Goal: Information Seeking & Learning: Learn about a topic

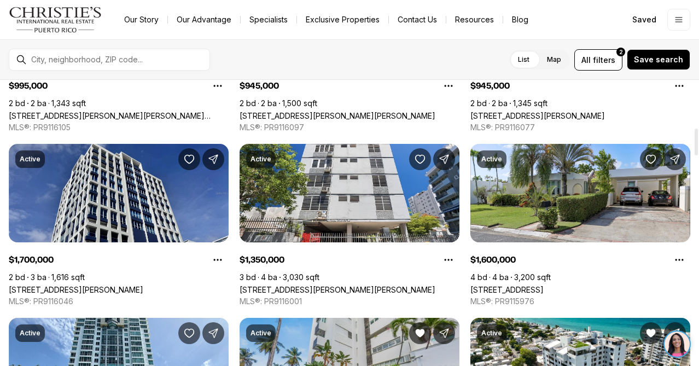
scroll to position [510, 0]
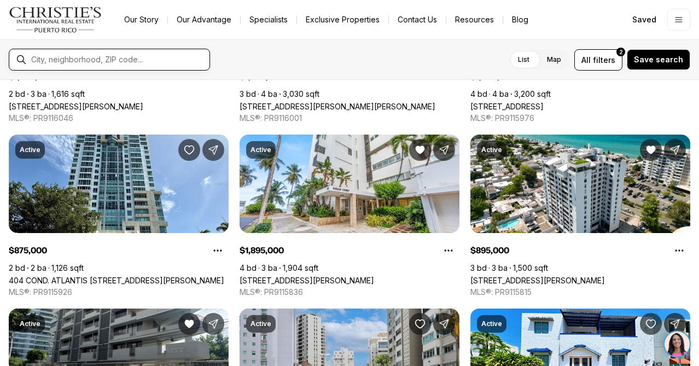
click at [61, 57] on input "text" at bounding box center [118, 60] width 174 height 10
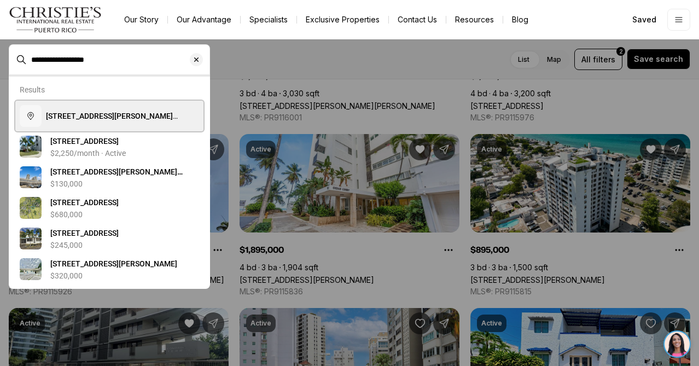
click at [119, 121] on span "[STREET_ADDRESS][PERSON_NAME][PERSON_NAME][US_STATE]" at bounding box center [122, 115] width 153 height 11
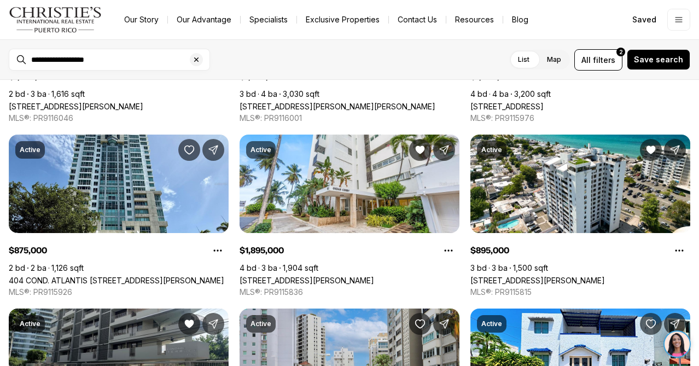
type input "**********"
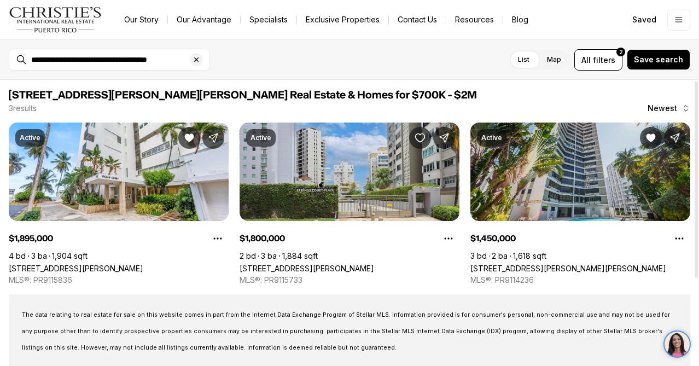
click at [549, 264] on link "[STREET_ADDRESS][PERSON_NAME][PERSON_NAME]" at bounding box center [568, 268] width 196 height 9
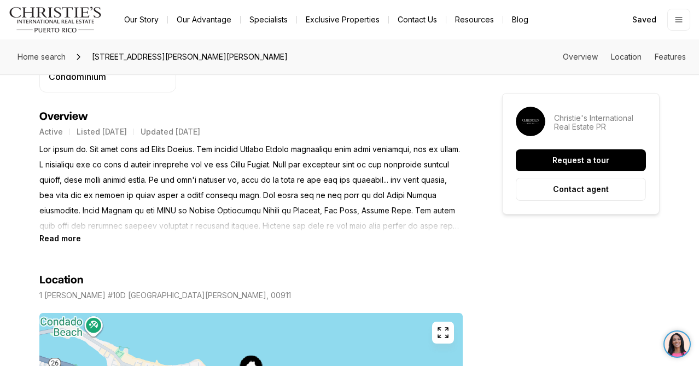
scroll to position [454, 0]
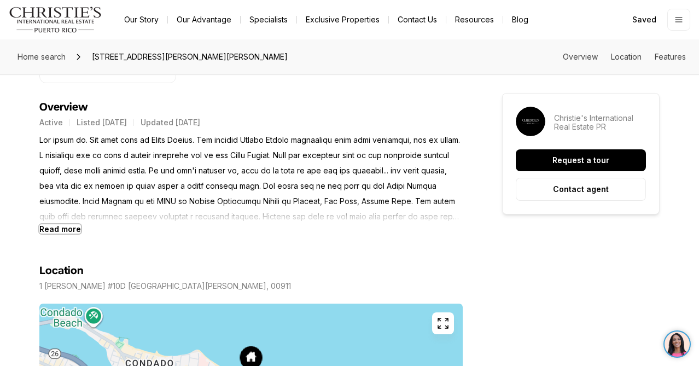
click at [57, 226] on b "Read more" at bounding box center [60, 228] width 42 height 9
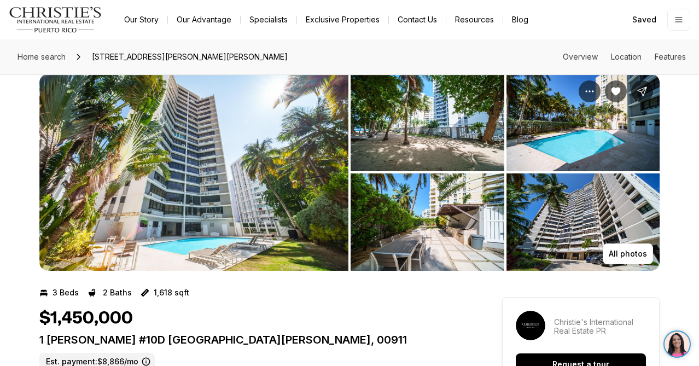
scroll to position [15, 0]
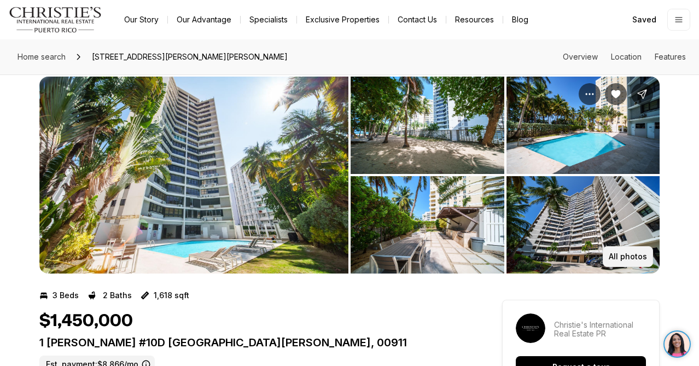
click at [615, 248] on button "All photos" at bounding box center [628, 256] width 50 height 21
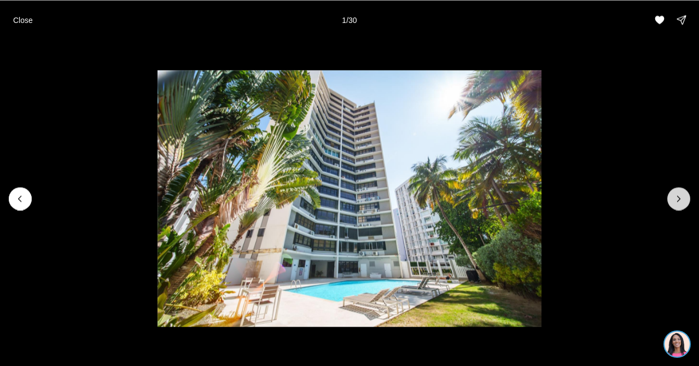
click at [679, 195] on icon "Next slide" at bounding box center [678, 198] width 11 height 11
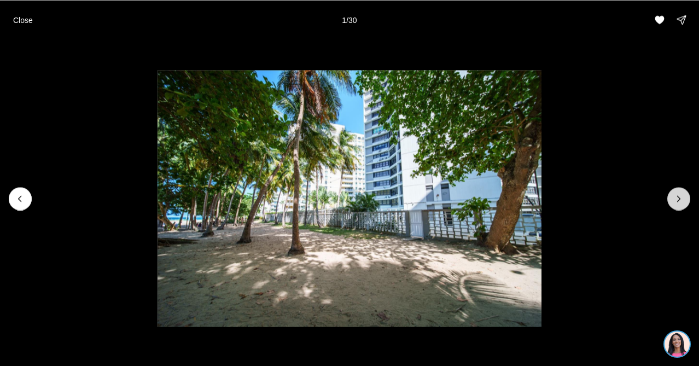
click at [679, 195] on icon "Next slide" at bounding box center [678, 198] width 11 height 11
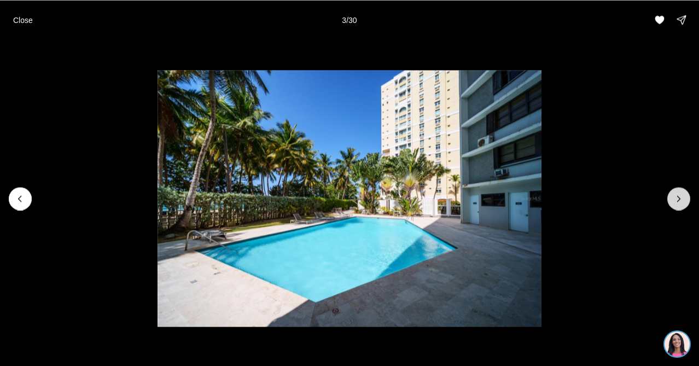
click at [679, 195] on icon "Next slide" at bounding box center [678, 198] width 11 height 11
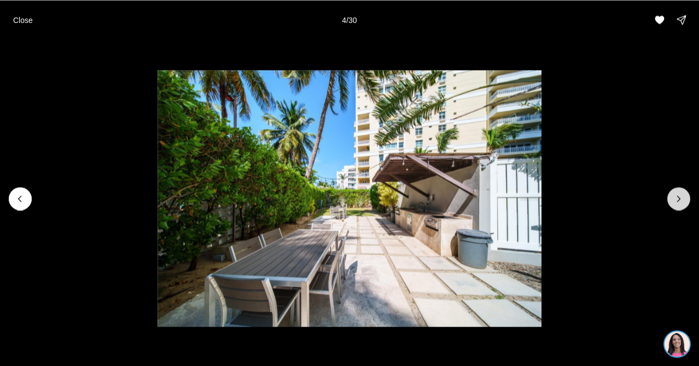
click at [679, 195] on icon "Next slide" at bounding box center [678, 198] width 11 height 11
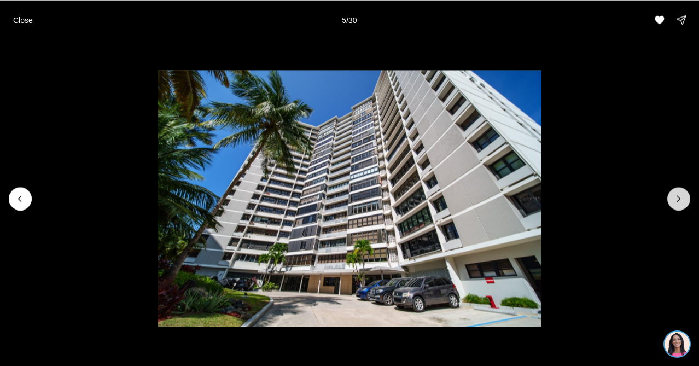
click at [679, 195] on icon "Next slide" at bounding box center [678, 198] width 11 height 11
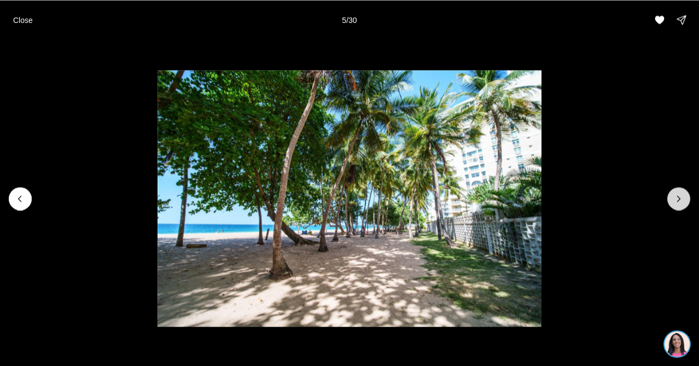
click at [679, 195] on icon "Next slide" at bounding box center [678, 198] width 11 height 11
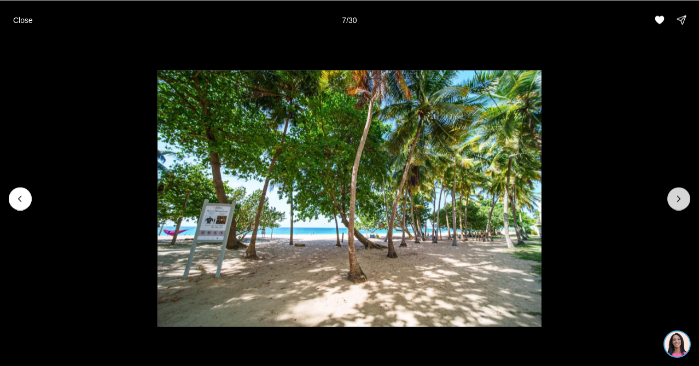
click at [679, 195] on icon "Next slide" at bounding box center [678, 198] width 11 height 11
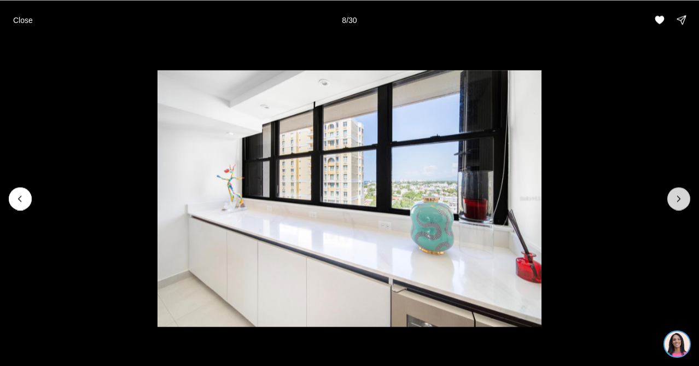
click at [679, 195] on icon "Next slide" at bounding box center [678, 198] width 11 height 11
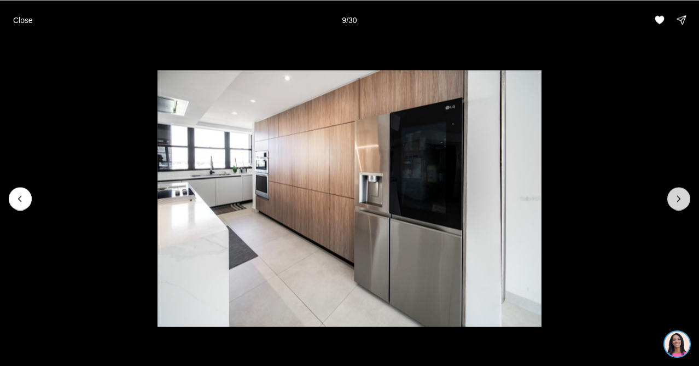
click at [679, 195] on icon "Next slide" at bounding box center [678, 198] width 11 height 11
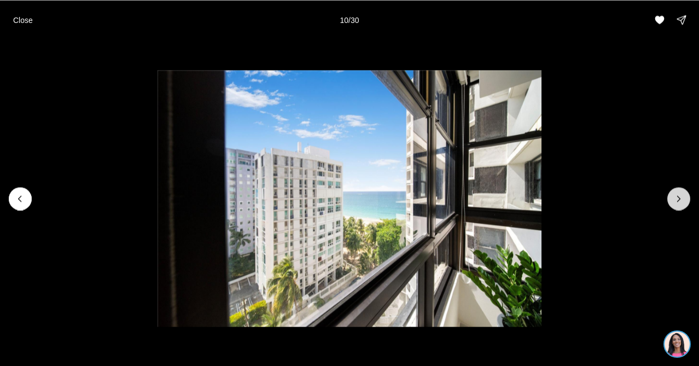
click at [679, 195] on icon "Next slide" at bounding box center [678, 198] width 11 height 11
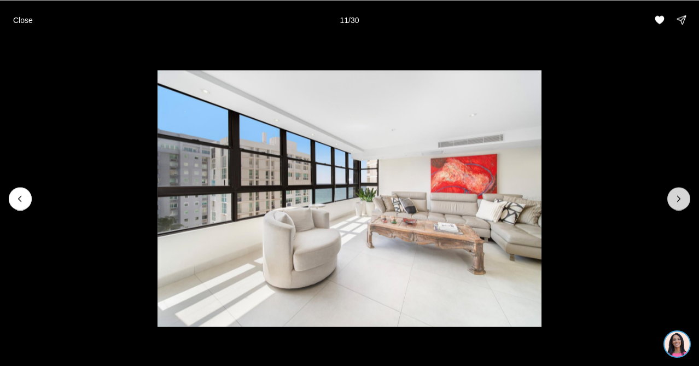
click at [679, 195] on icon "Next slide" at bounding box center [678, 198] width 11 height 11
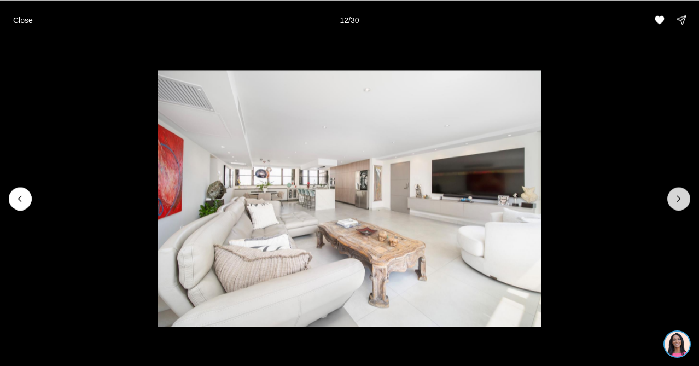
click at [679, 195] on icon "Next slide" at bounding box center [678, 198] width 11 height 11
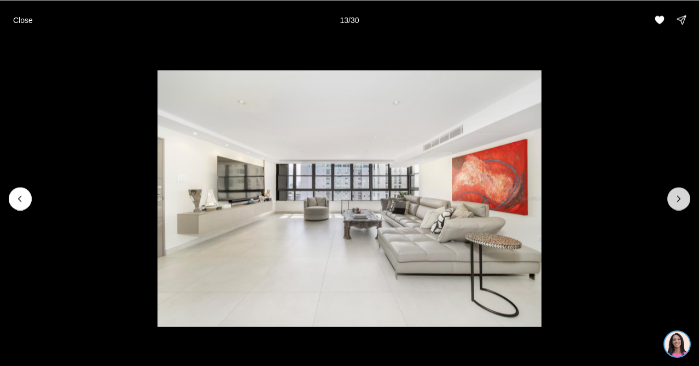
click at [679, 195] on icon "Next slide" at bounding box center [678, 198] width 11 height 11
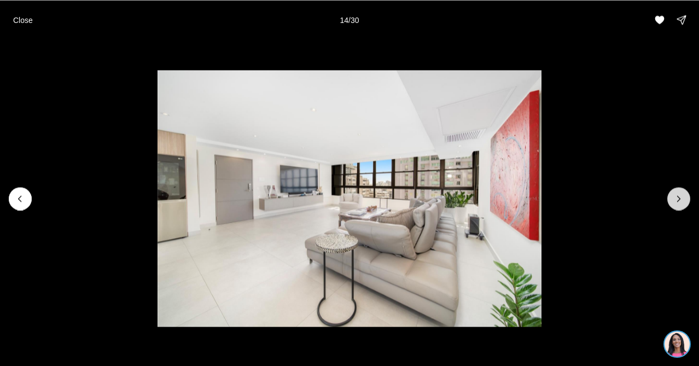
click at [679, 195] on icon "Next slide" at bounding box center [678, 198] width 11 height 11
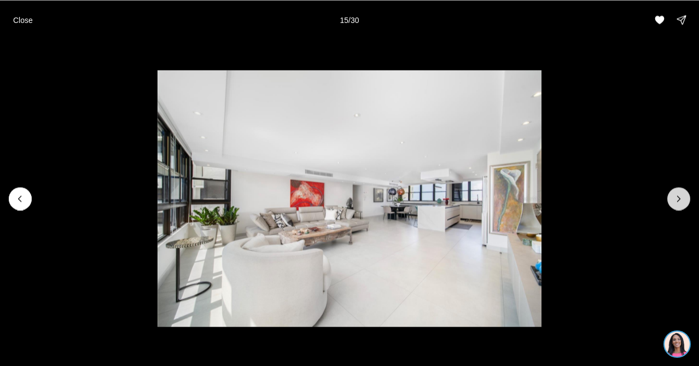
click at [679, 195] on icon "Next slide" at bounding box center [678, 198] width 11 height 11
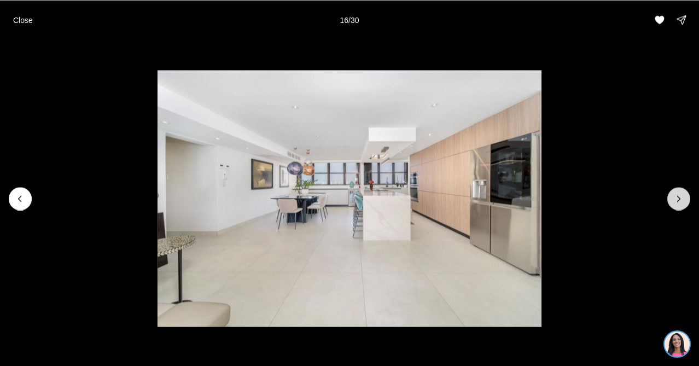
click at [679, 195] on icon "Next slide" at bounding box center [678, 198] width 11 height 11
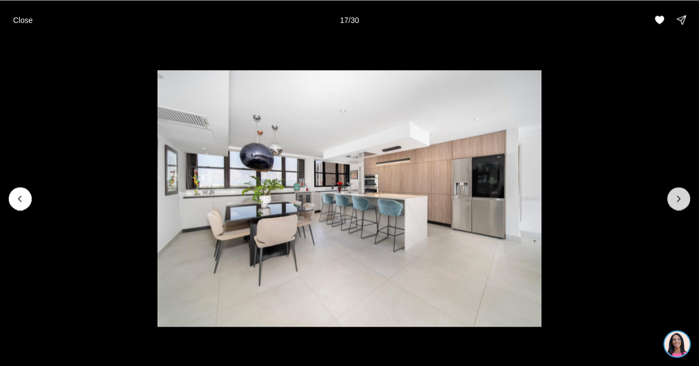
click at [679, 195] on icon "Next slide" at bounding box center [678, 198] width 11 height 11
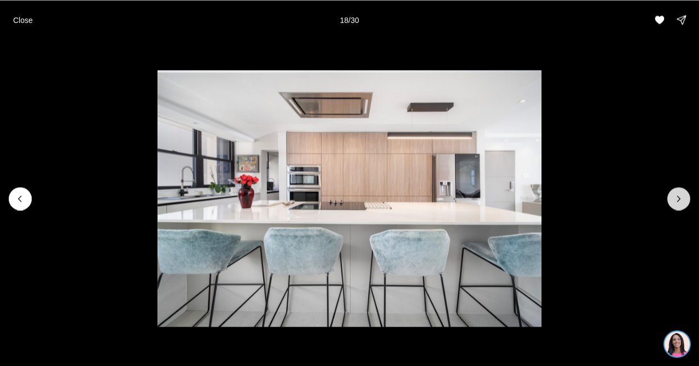
click at [679, 195] on icon "Next slide" at bounding box center [678, 198] width 11 height 11
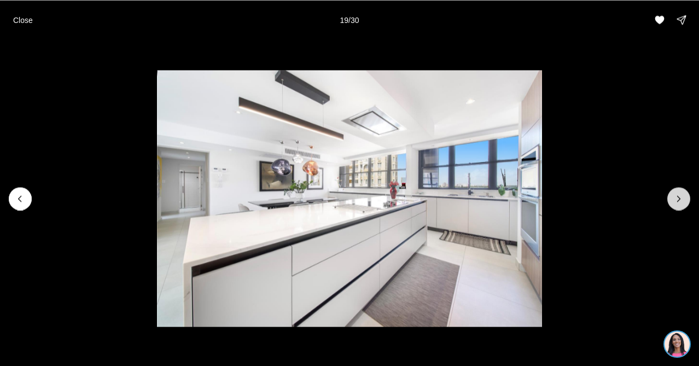
click at [679, 196] on icon "Next slide" at bounding box center [678, 198] width 11 height 11
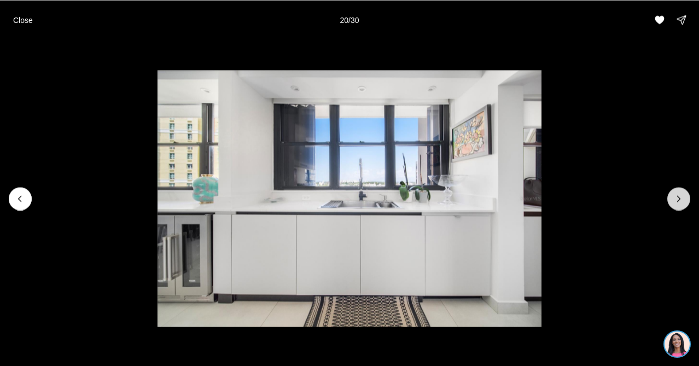
click at [679, 196] on icon "Next slide" at bounding box center [678, 198] width 11 height 11
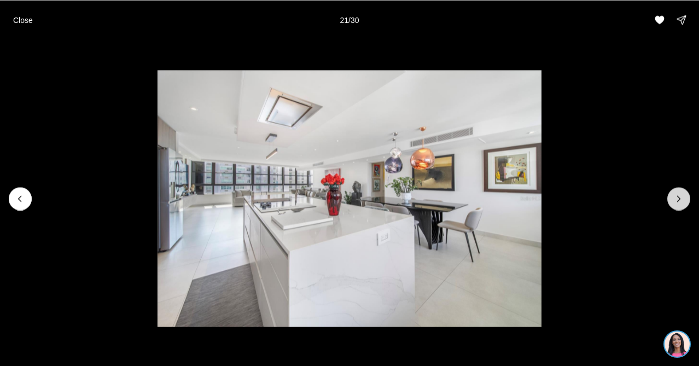
click at [679, 196] on icon "Next slide" at bounding box center [678, 198] width 11 height 11
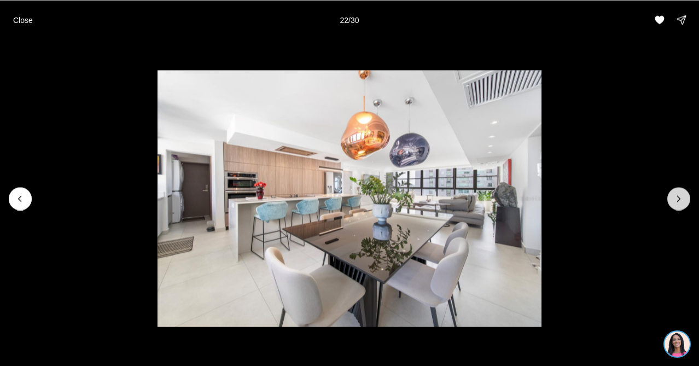
click at [679, 196] on icon "Next slide" at bounding box center [678, 198] width 11 height 11
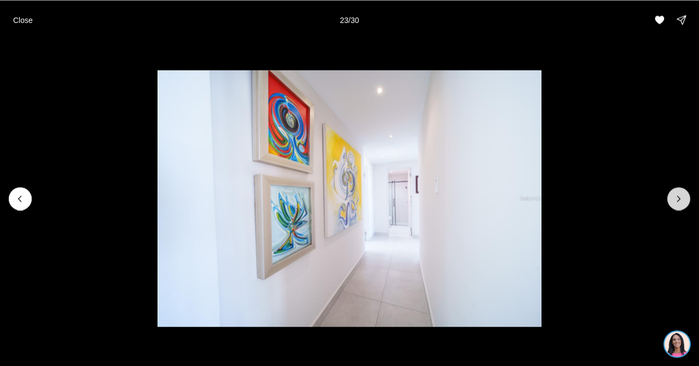
click at [679, 196] on icon "Next slide" at bounding box center [678, 198] width 11 height 11
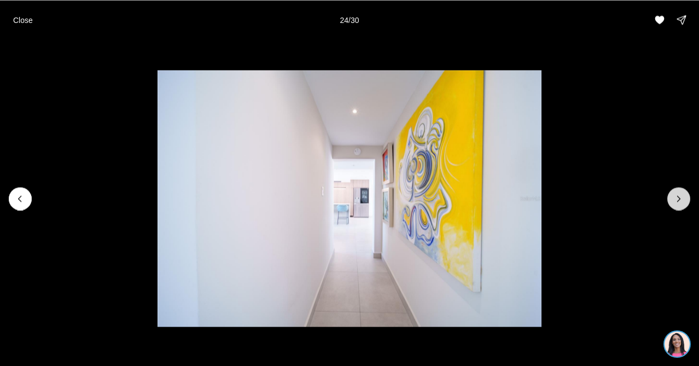
click at [679, 196] on icon "Next slide" at bounding box center [678, 198] width 11 height 11
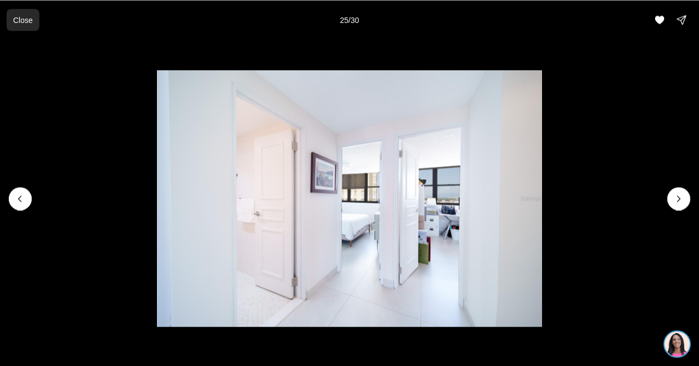
click at [15, 22] on p "Close" at bounding box center [23, 19] width 20 height 9
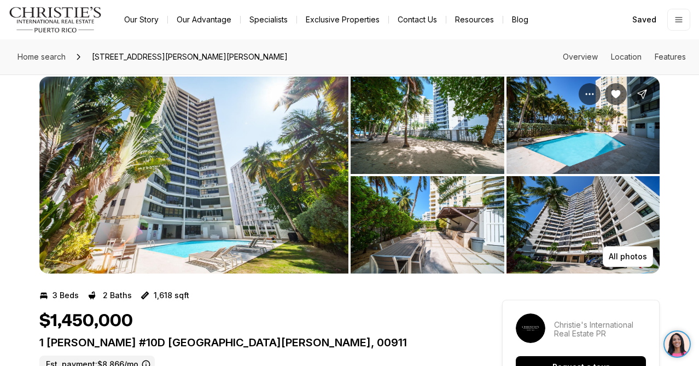
scroll to position [80, 0]
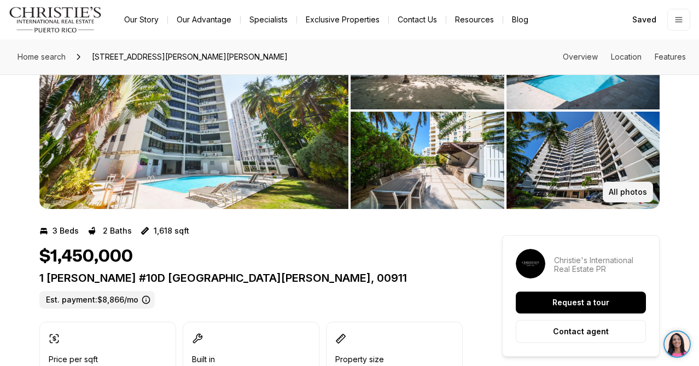
click at [629, 192] on p "All photos" at bounding box center [628, 192] width 38 height 9
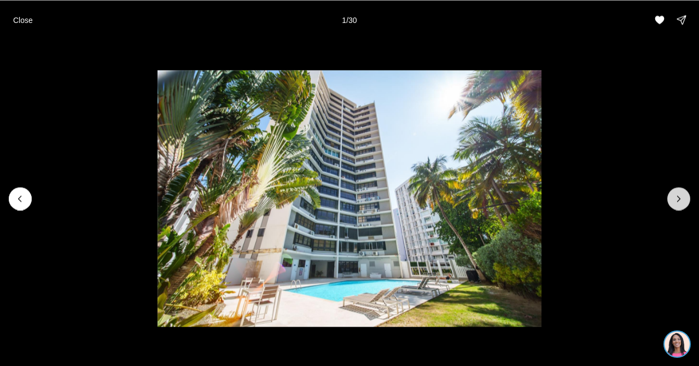
click at [687, 199] on button "Next slide" at bounding box center [678, 198] width 23 height 23
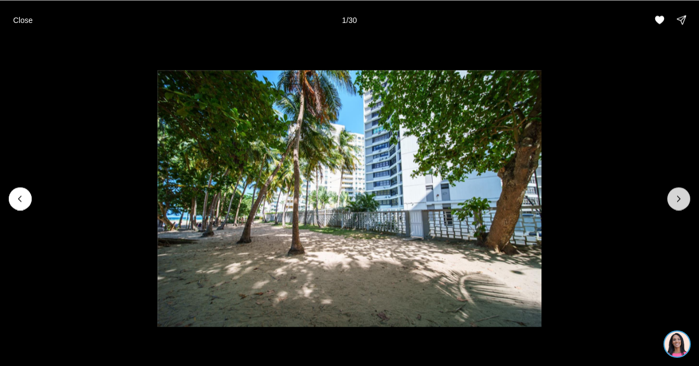
click at [687, 199] on button "Next slide" at bounding box center [678, 198] width 23 height 23
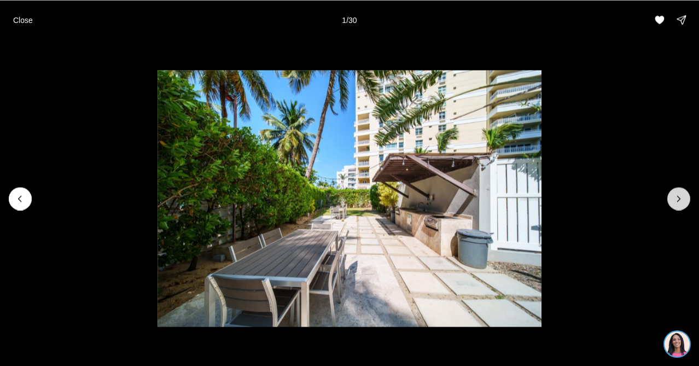
click at [687, 199] on button "Next slide" at bounding box center [678, 198] width 23 height 23
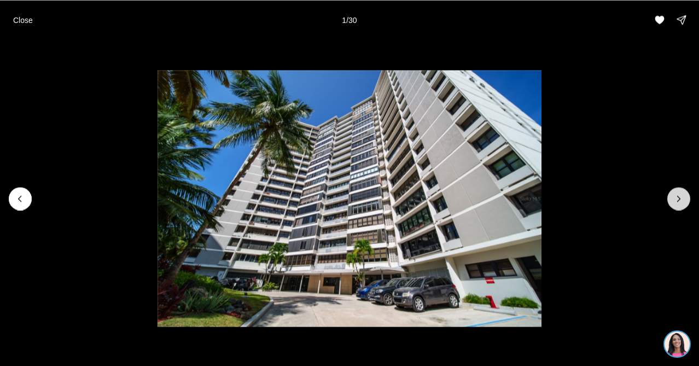
click at [687, 199] on button "Next slide" at bounding box center [678, 198] width 23 height 23
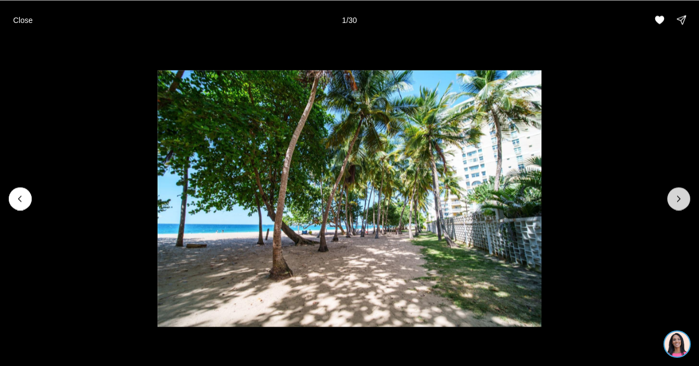
click at [687, 199] on button "Next slide" at bounding box center [678, 198] width 23 height 23
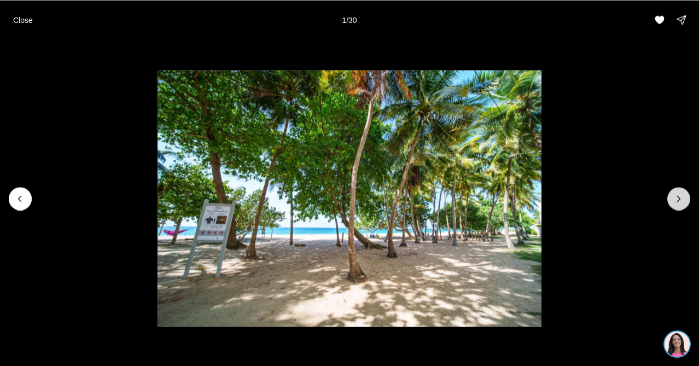
click at [687, 199] on button "Next slide" at bounding box center [678, 198] width 23 height 23
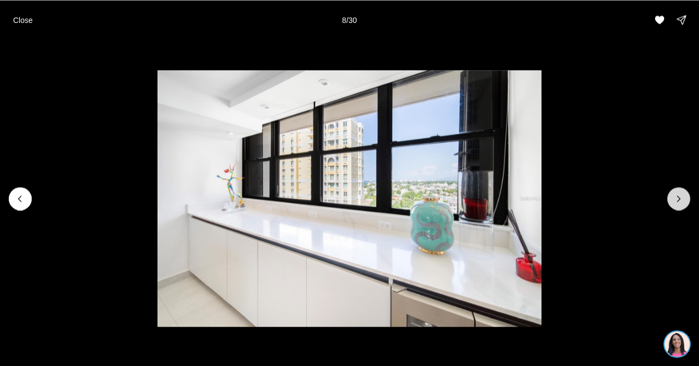
click at [687, 199] on button "Next slide" at bounding box center [678, 198] width 23 height 23
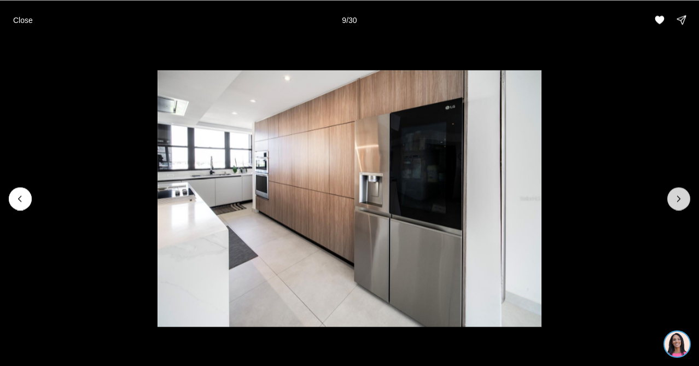
click at [687, 200] on button "Next slide" at bounding box center [678, 198] width 23 height 23
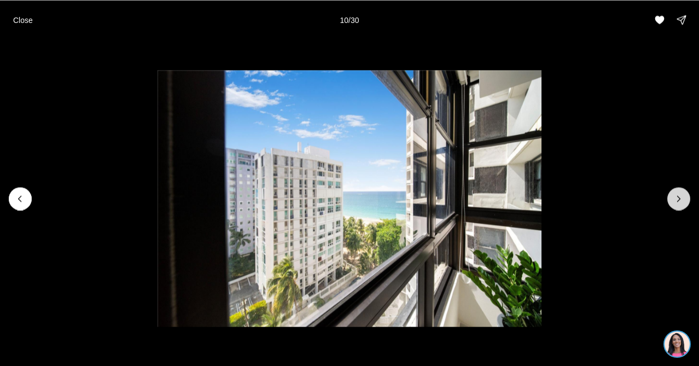
click at [687, 200] on button "Next slide" at bounding box center [678, 198] width 23 height 23
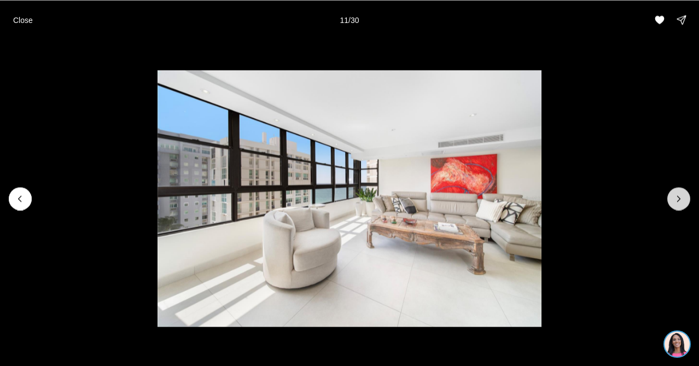
click at [687, 200] on button "Next slide" at bounding box center [678, 198] width 23 height 23
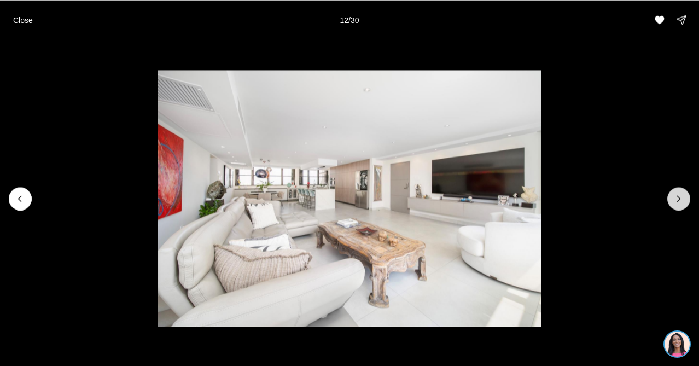
click at [687, 201] on button "Next slide" at bounding box center [678, 198] width 23 height 23
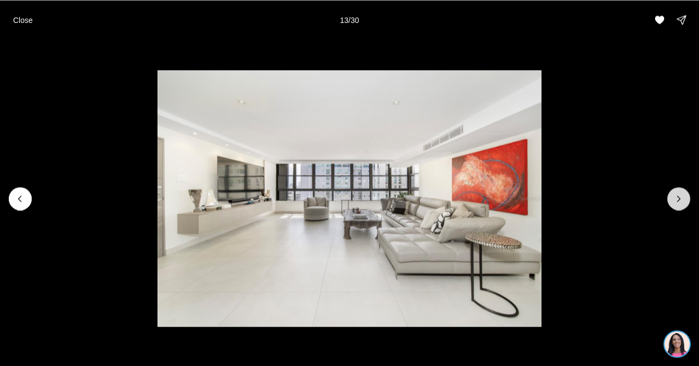
click at [687, 201] on button "Next slide" at bounding box center [678, 198] width 23 height 23
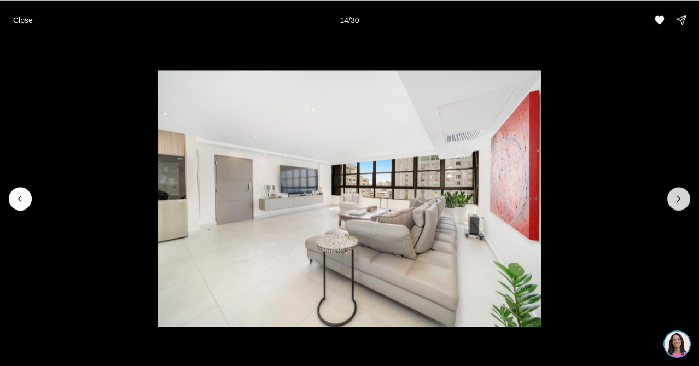
click at [687, 202] on button "Next slide" at bounding box center [678, 198] width 23 height 23
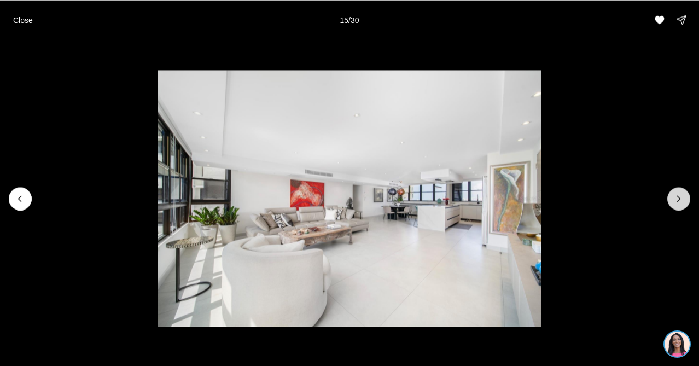
click at [687, 202] on button "Next slide" at bounding box center [678, 198] width 23 height 23
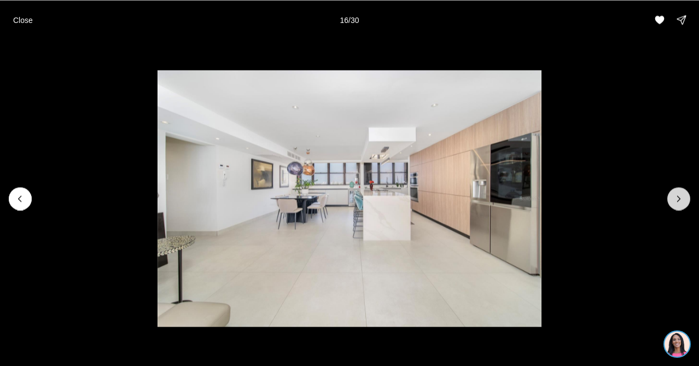
click at [687, 203] on button "Next slide" at bounding box center [678, 198] width 23 height 23
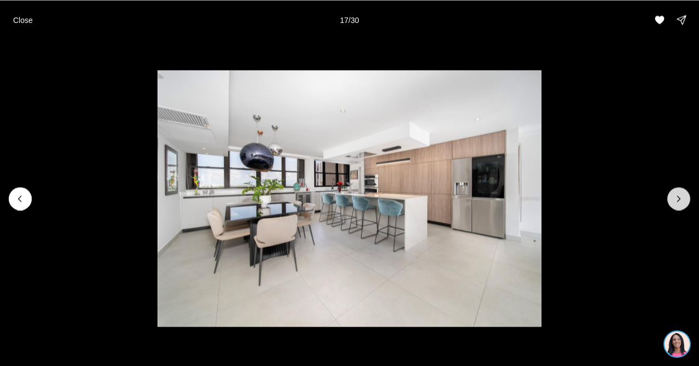
click at [687, 203] on button "Next slide" at bounding box center [678, 198] width 23 height 23
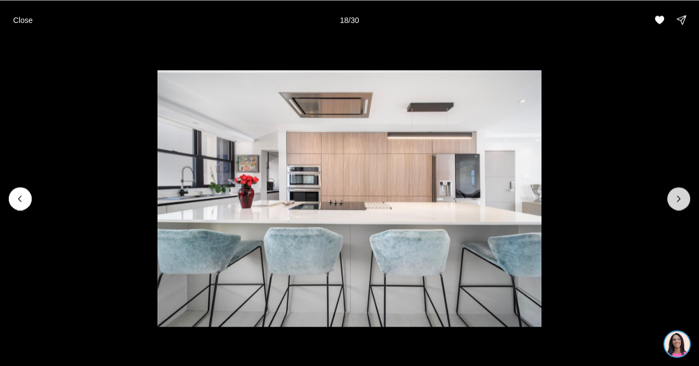
click at [687, 203] on button "Next slide" at bounding box center [678, 198] width 23 height 23
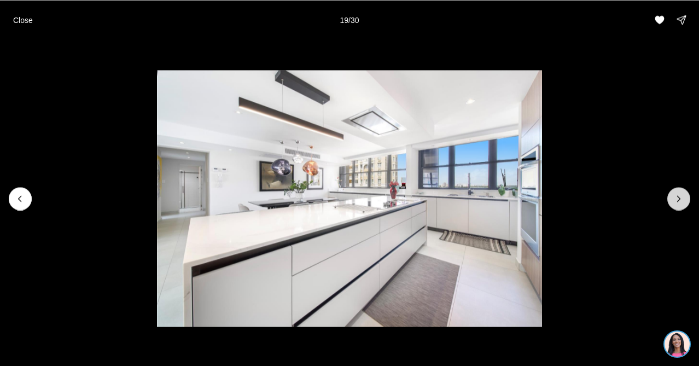
click at [687, 204] on button "Next slide" at bounding box center [678, 198] width 23 height 23
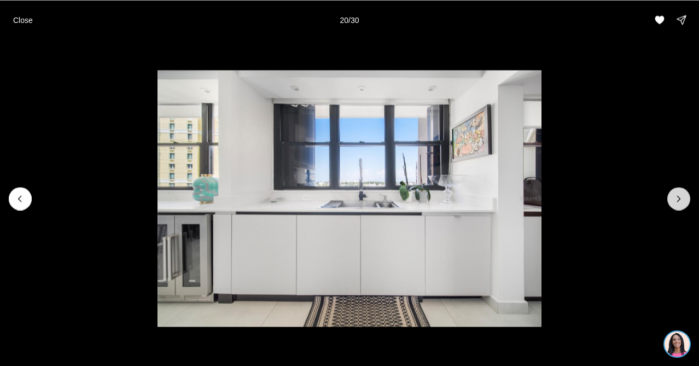
click at [687, 204] on button "Next slide" at bounding box center [678, 198] width 23 height 23
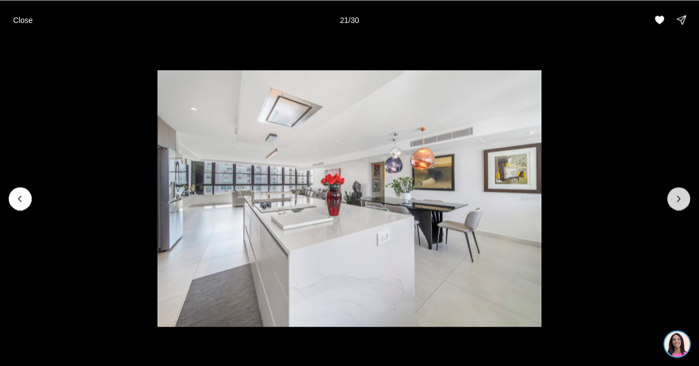
click at [687, 205] on button "Next slide" at bounding box center [678, 198] width 23 height 23
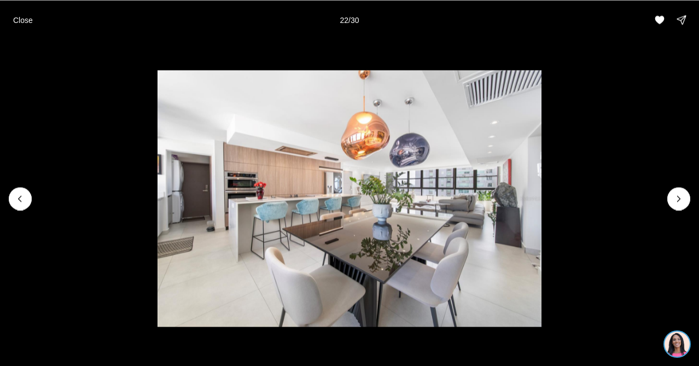
click at [687, 206] on li "22 of 30" at bounding box center [349, 198] width 699 height 318
click at [681, 199] on icon "Next slide" at bounding box center [678, 198] width 11 height 11
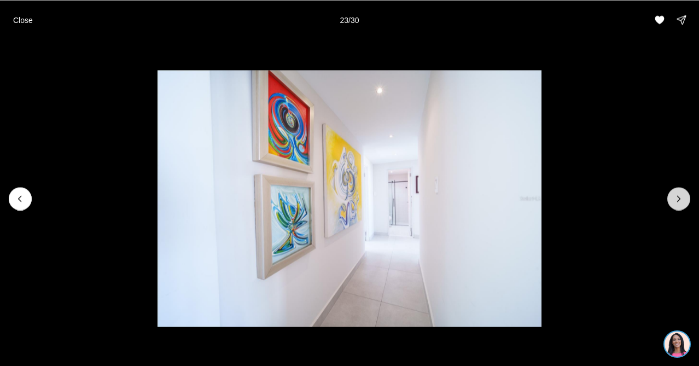
click at [681, 200] on icon "Next slide" at bounding box center [678, 198] width 11 height 11
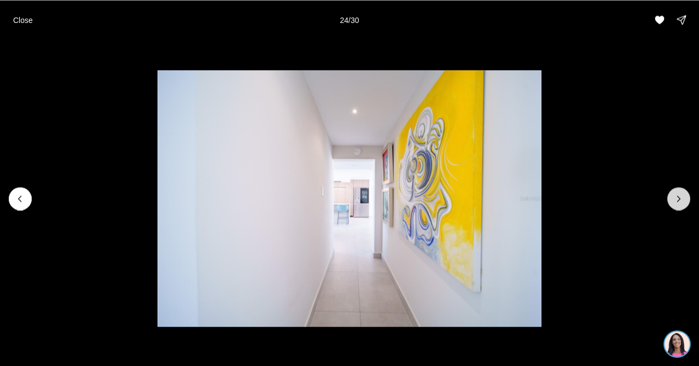
click at [681, 200] on icon "Next slide" at bounding box center [678, 198] width 11 height 11
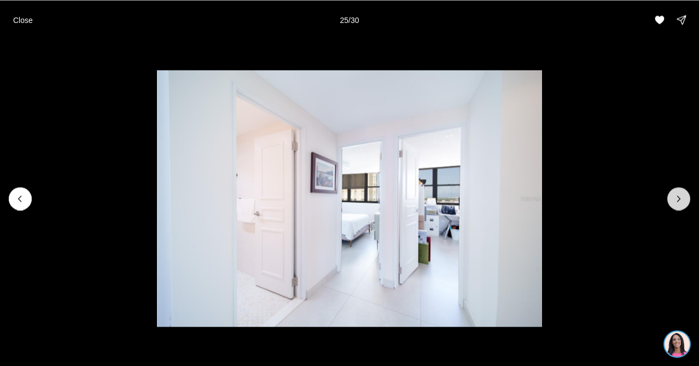
click at [681, 200] on icon "Next slide" at bounding box center [678, 198] width 11 height 11
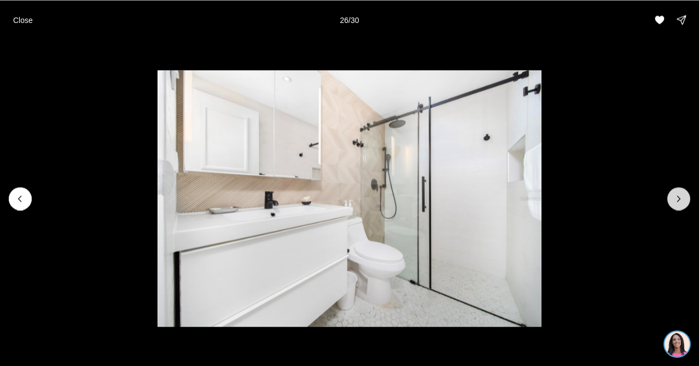
click at [681, 200] on icon "Next slide" at bounding box center [678, 198] width 11 height 11
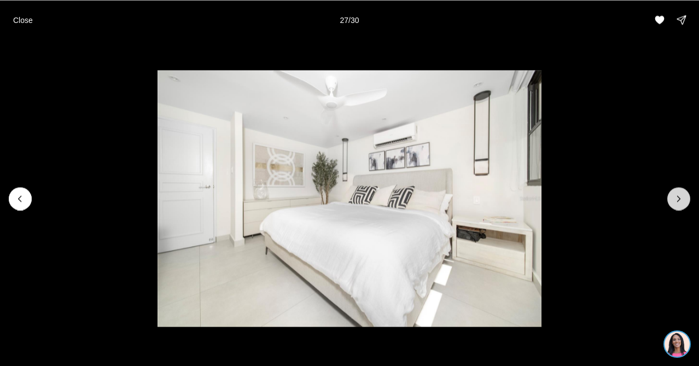
click at [681, 200] on icon "Next slide" at bounding box center [678, 198] width 11 height 11
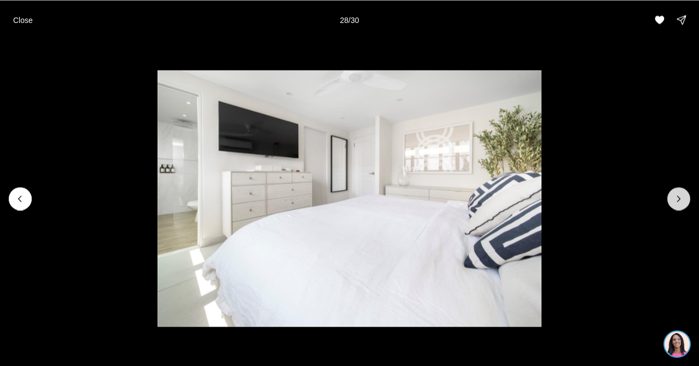
click at [681, 200] on icon "Next slide" at bounding box center [678, 198] width 11 height 11
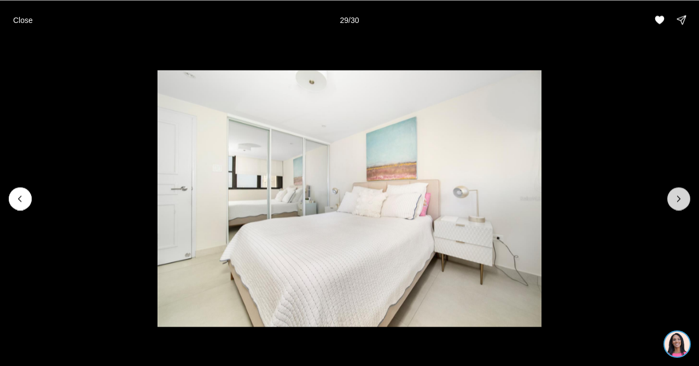
click at [681, 200] on icon "Next slide" at bounding box center [678, 198] width 11 height 11
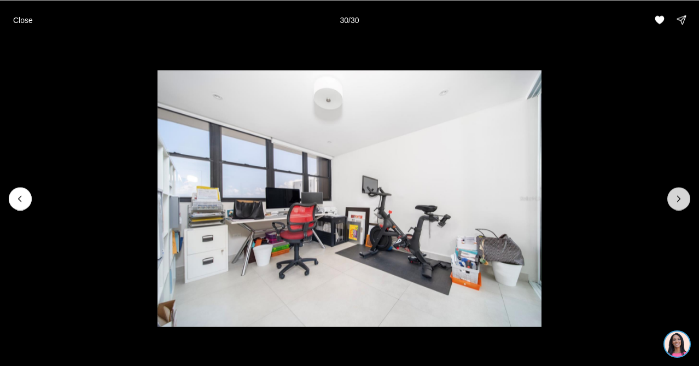
click at [681, 200] on div at bounding box center [678, 198] width 23 height 23
